Goal: Communication & Community: Ask a question

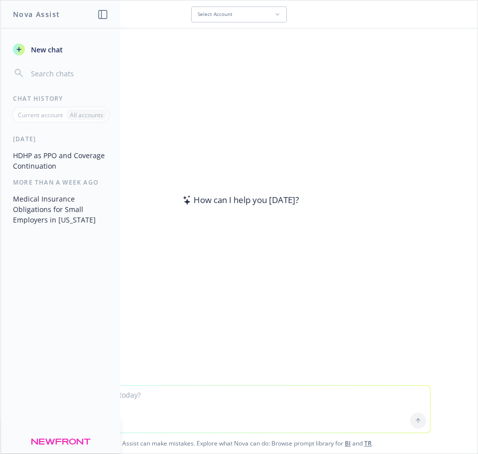
click at [194, 396] on textarea at bounding box center [239, 409] width 382 height 47
